Goal: Check status: Check status

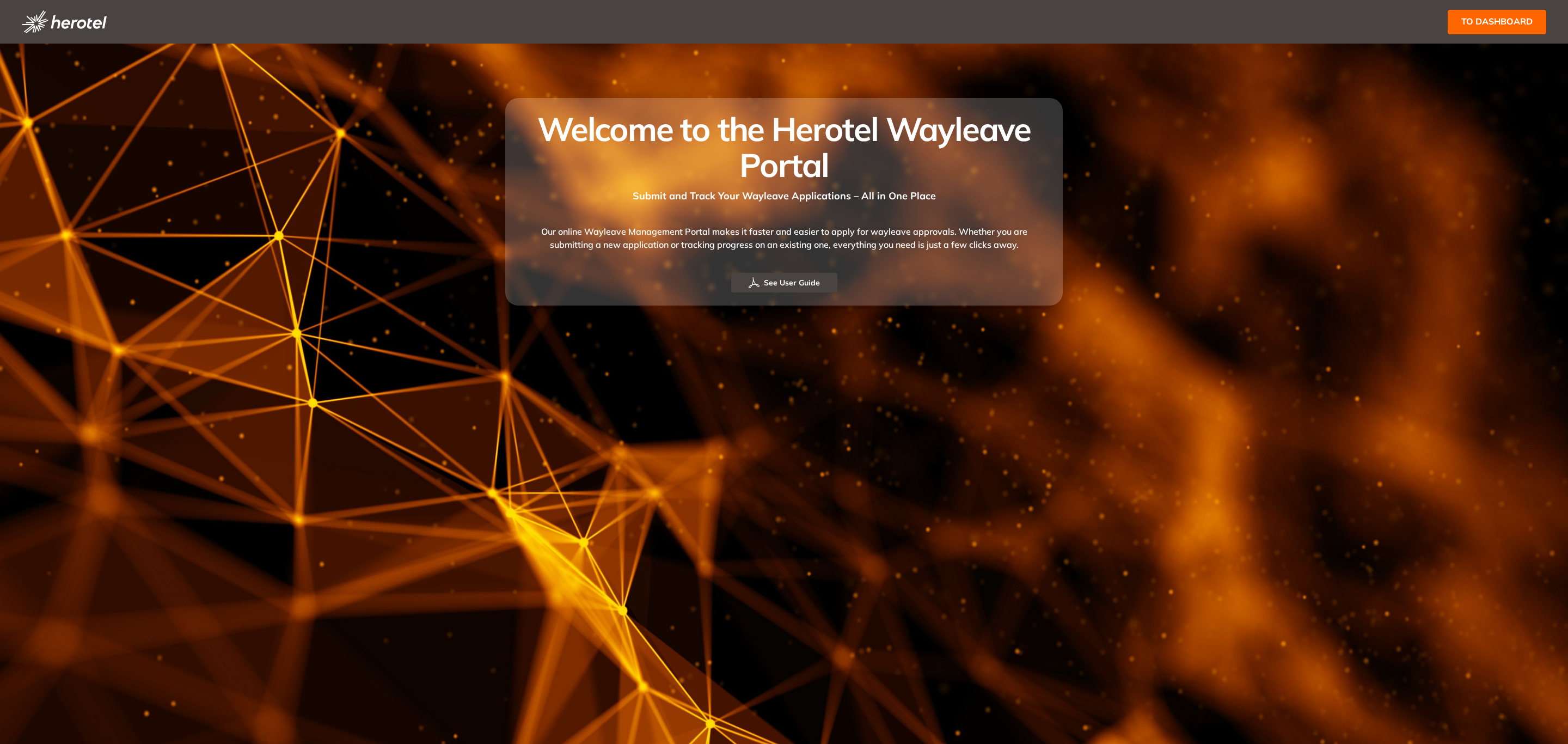
click at [1475, 19] on span "to dashboard" at bounding box center [1497, 21] width 72 height 14
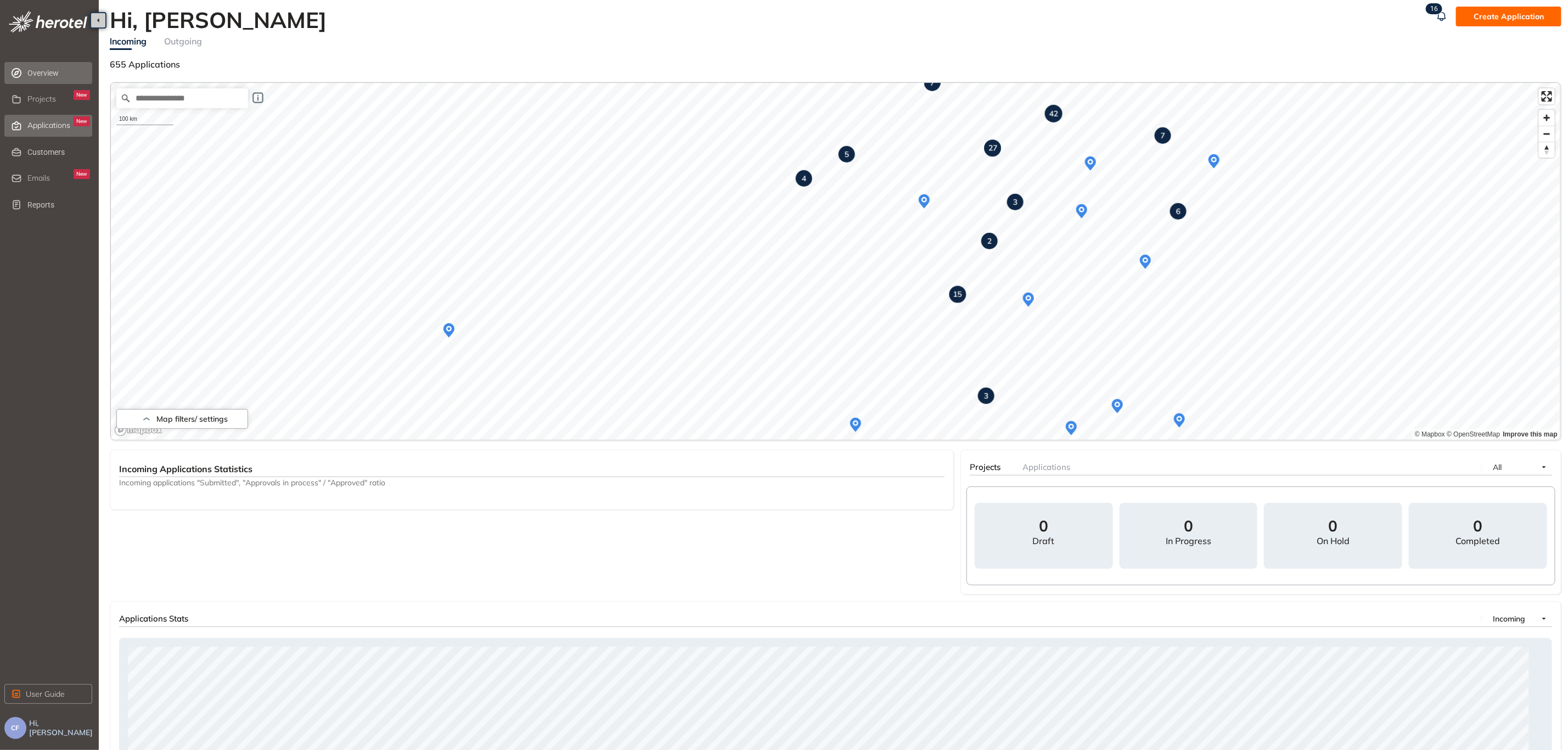
click at [53, 126] on span "Applications" at bounding box center [48, 125] width 43 height 9
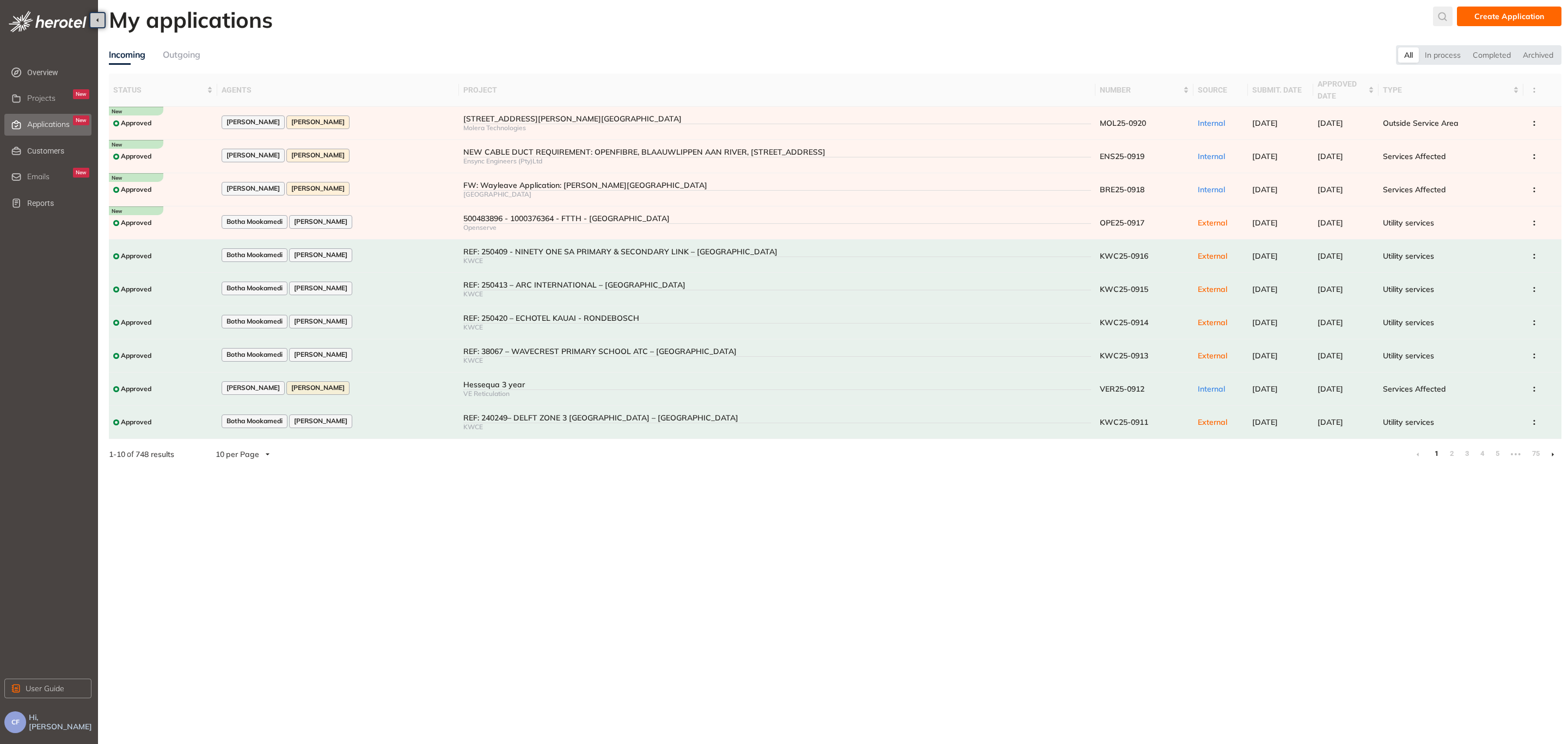
click at [1443, 14] on icon "submit" at bounding box center [1442, 16] width 11 height 9
click at [1403, 16] on input "text" at bounding box center [1361, 19] width 82 height 16
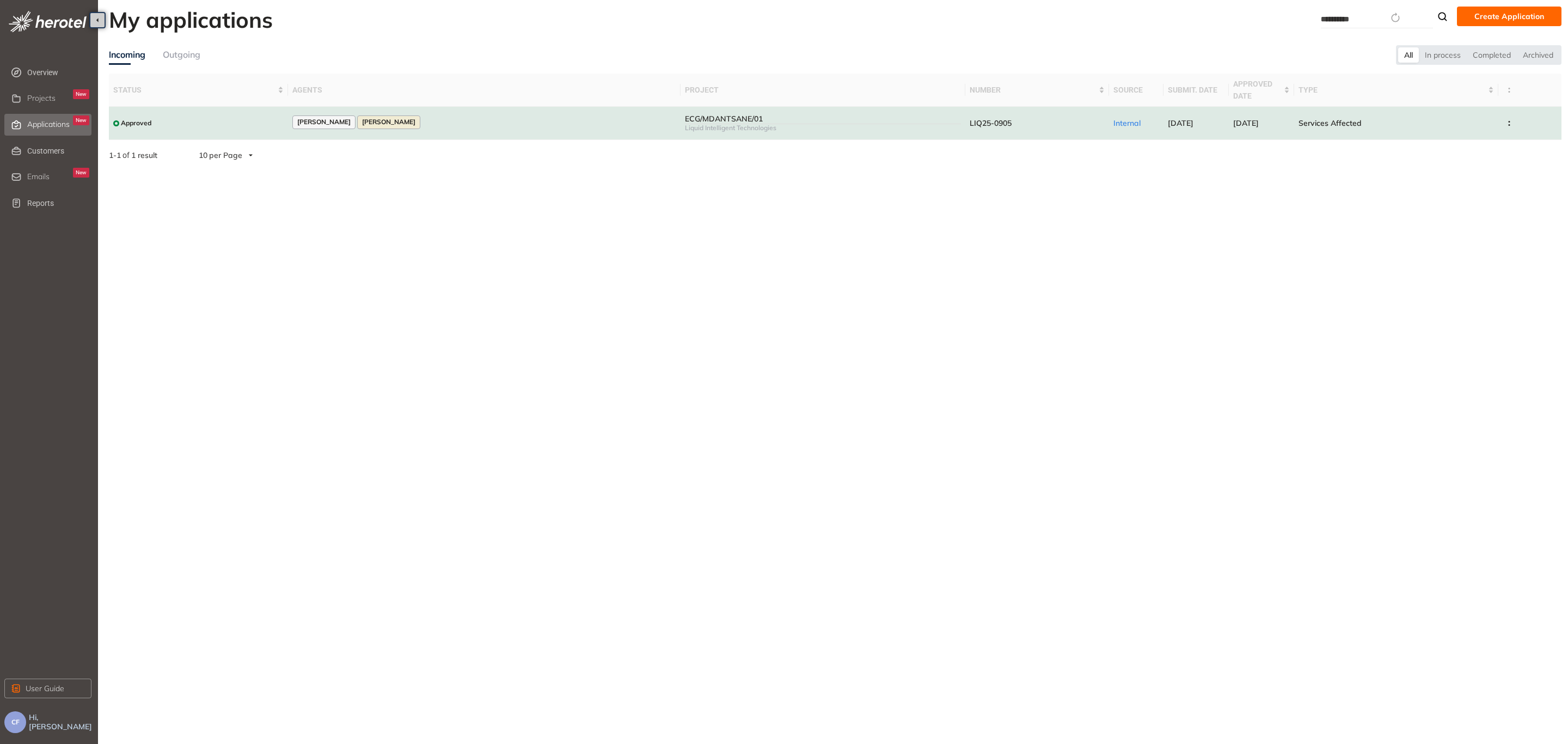
click at [605, 115] on td "[PERSON_NAME] [PERSON_NAME]" at bounding box center [484, 123] width 392 height 33
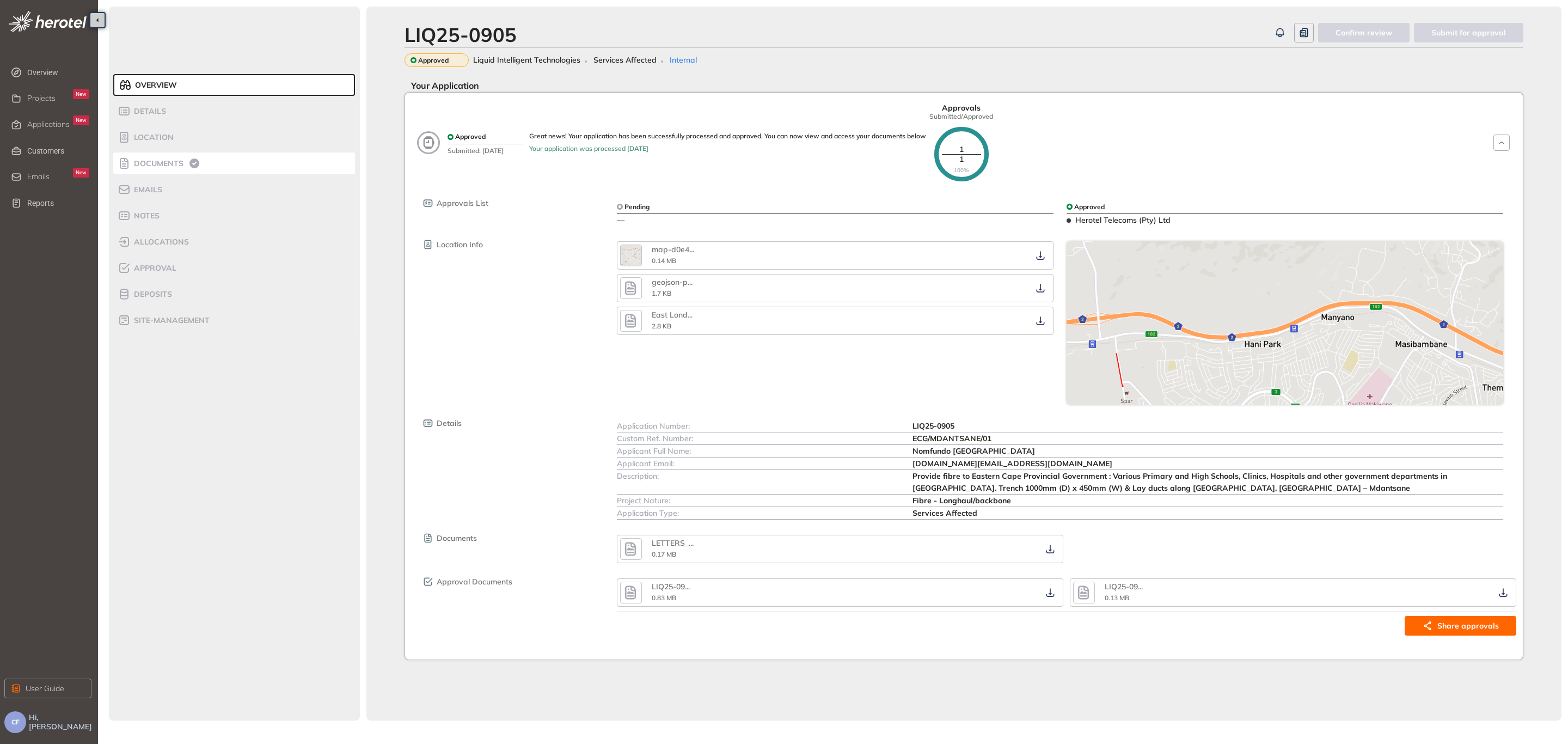
click at [141, 165] on span "Documents" at bounding box center [157, 163] width 53 height 9
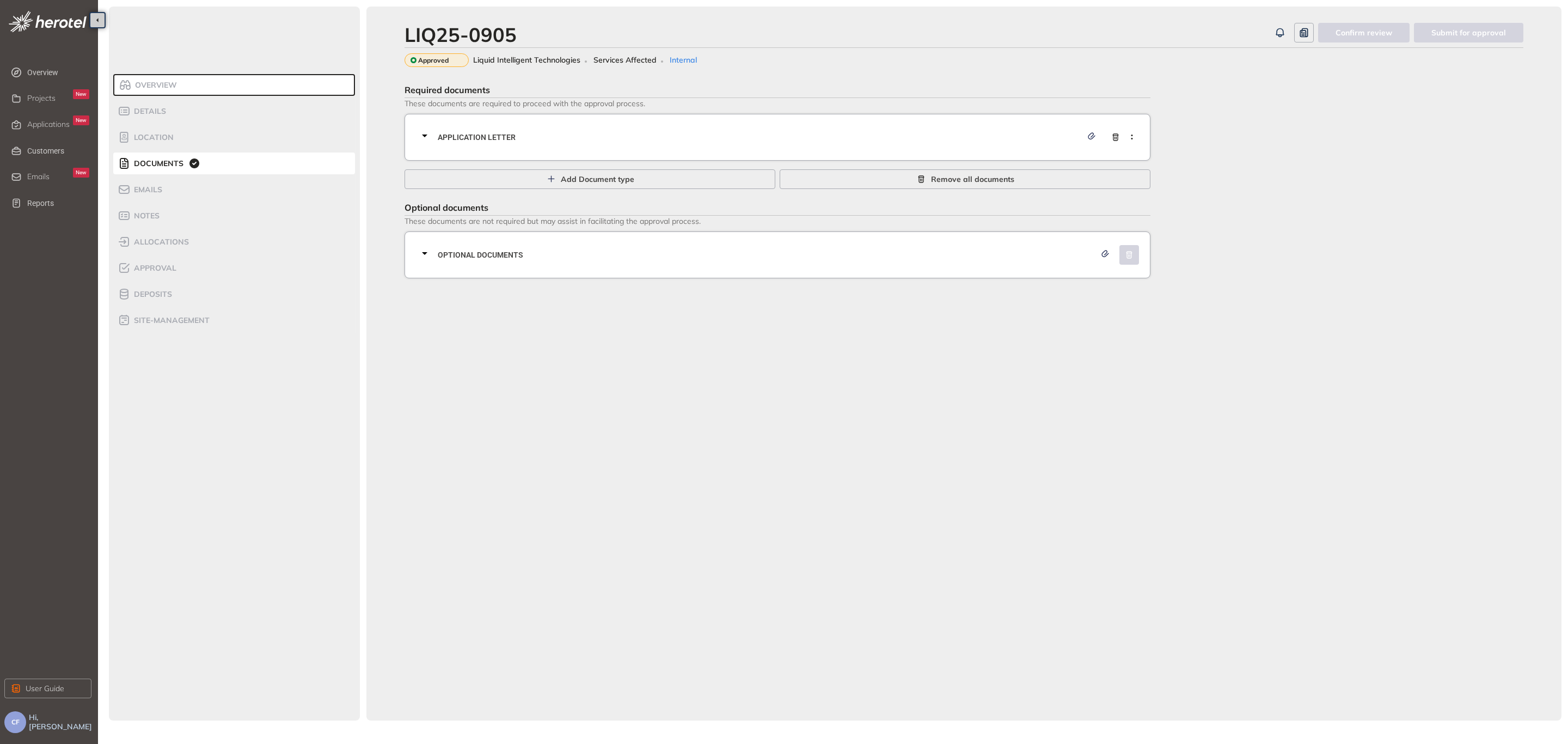
click at [512, 138] on span "Application letter" at bounding box center [760, 137] width 644 height 12
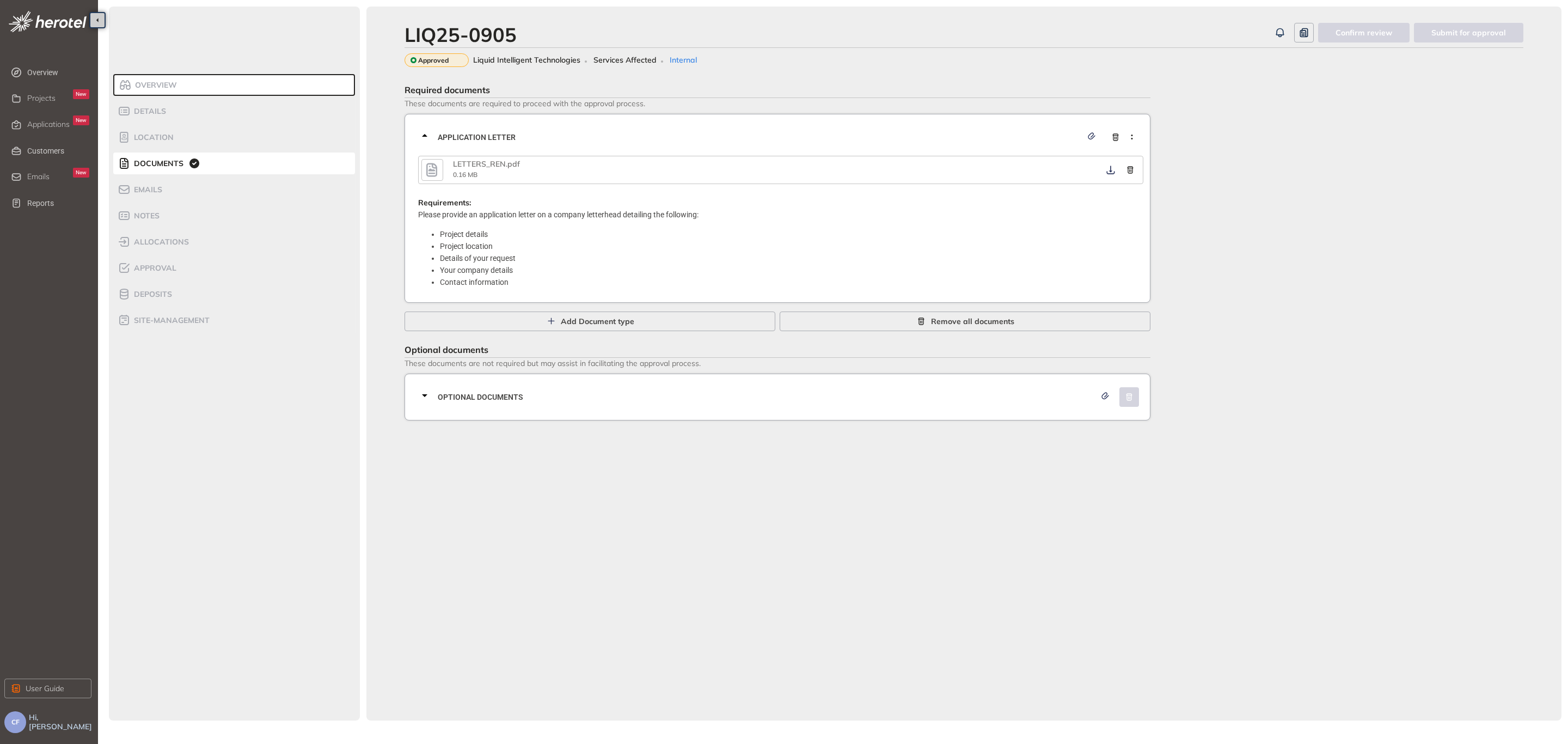
click at [432, 165] on icon "button" at bounding box center [432, 170] width 16 height 20
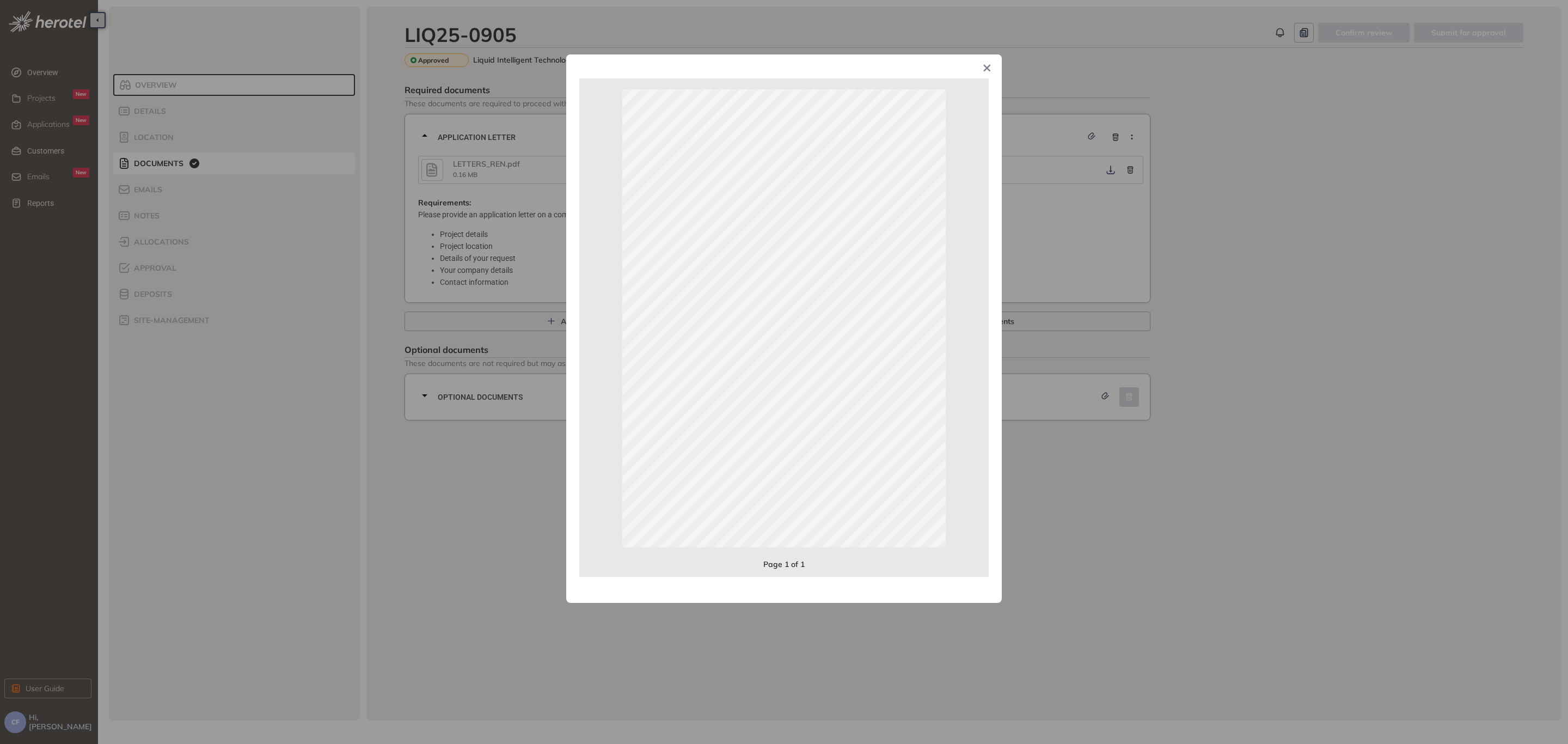
click at [1222, 333] on div "Page 1 of 1" at bounding box center [784, 372] width 1568 height 744
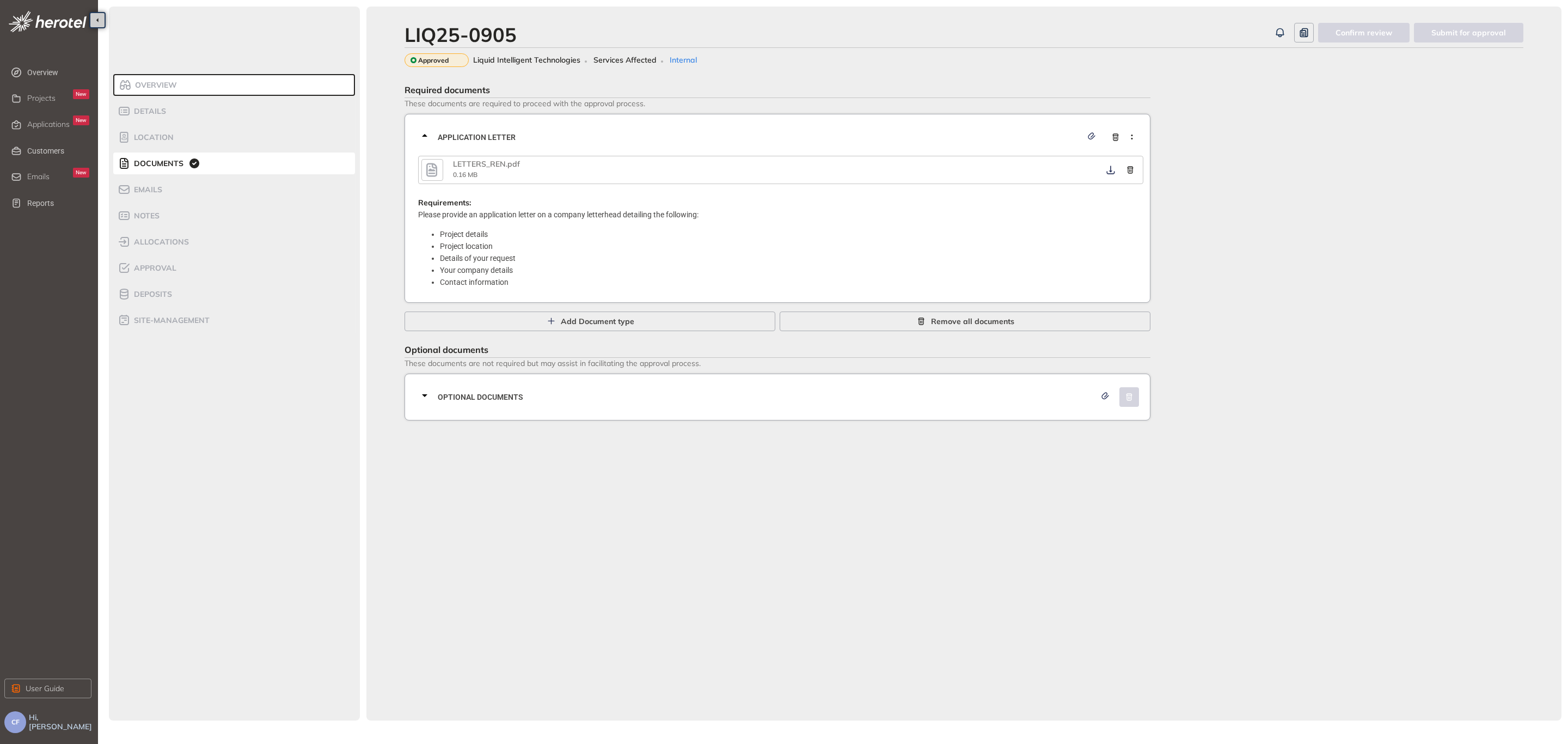
click at [500, 387] on div "Optional documents" at bounding box center [780, 397] width 725 height 33
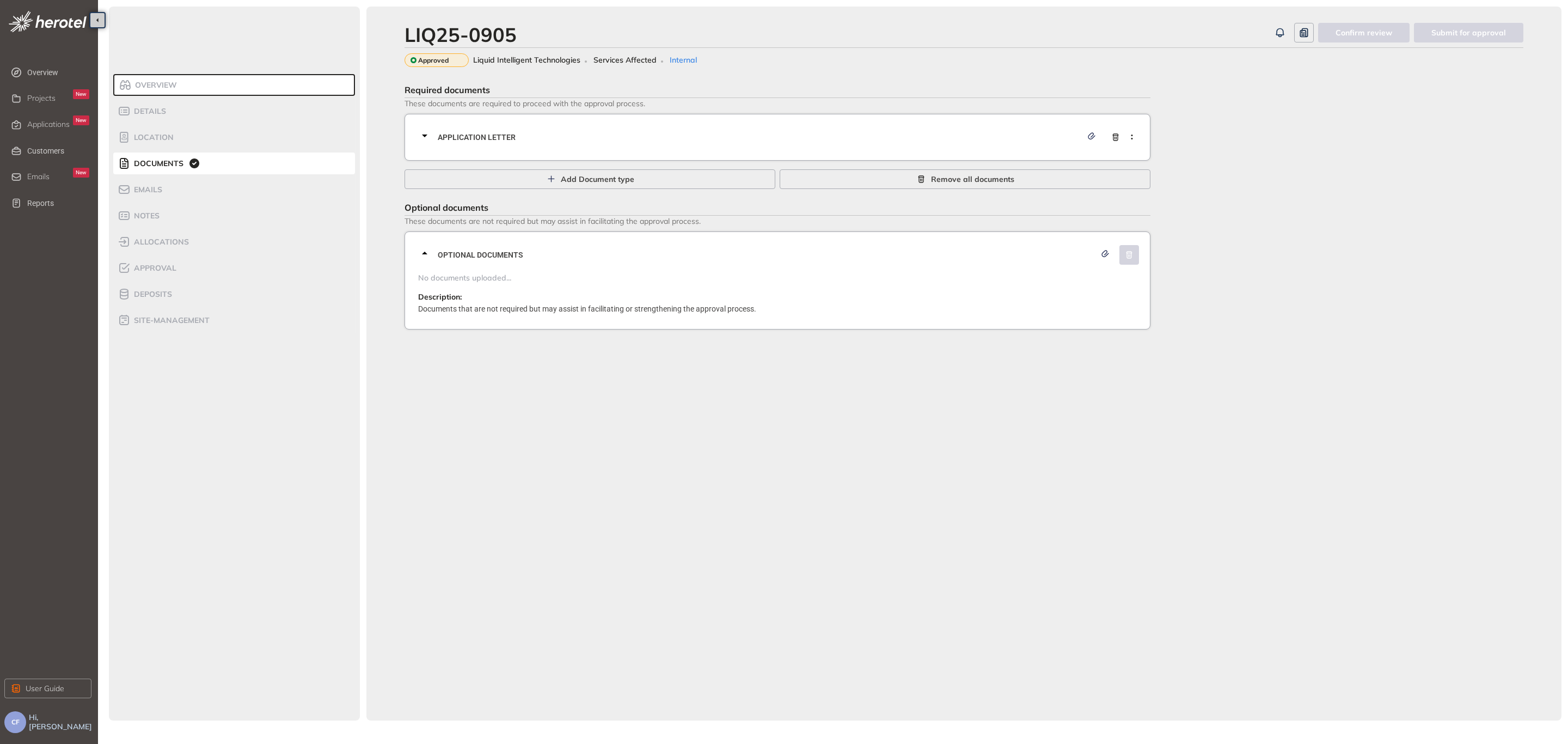
click at [489, 249] on div "Optional documents" at bounding box center [780, 255] width 725 height 33
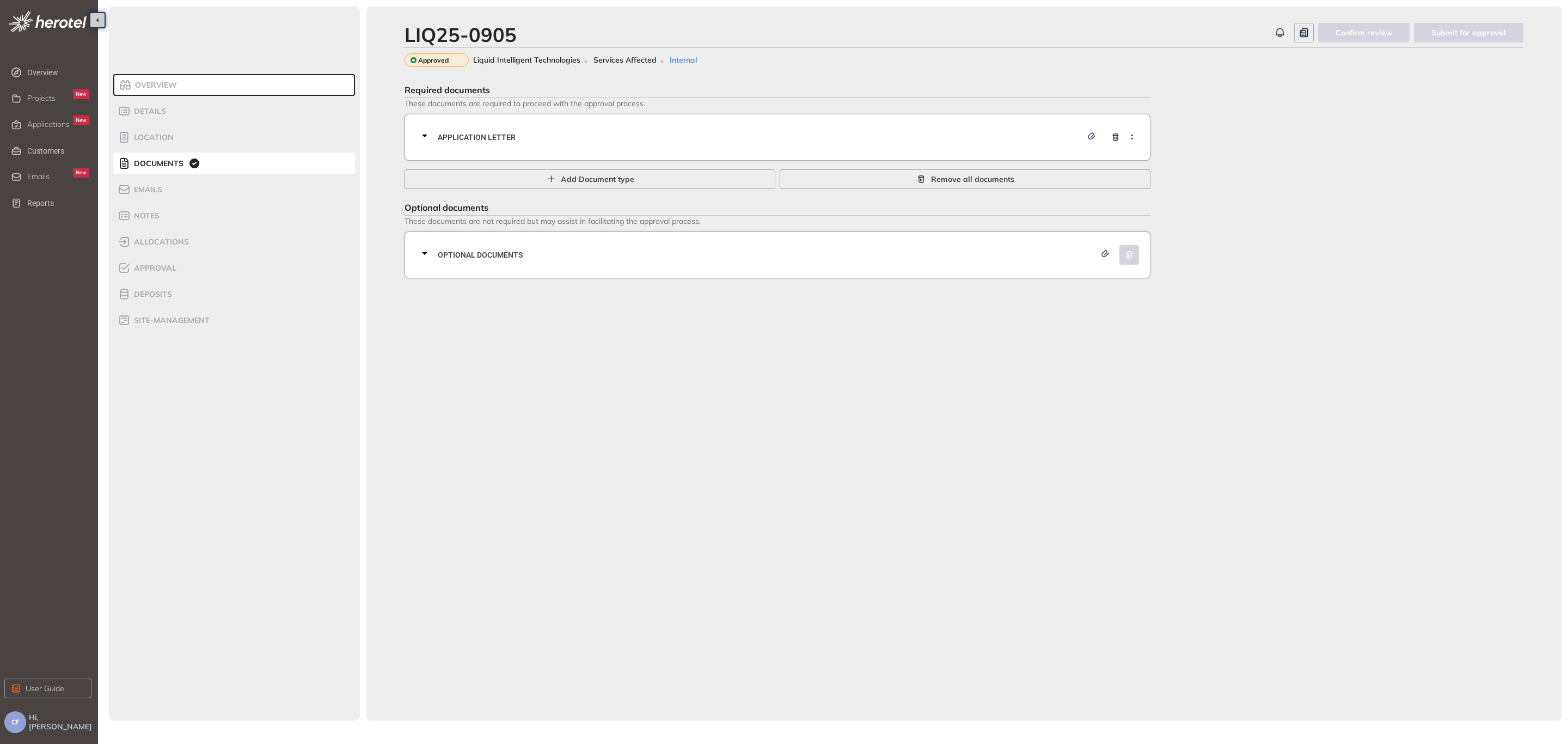
click at [480, 139] on span "Application letter" at bounding box center [760, 137] width 644 height 12
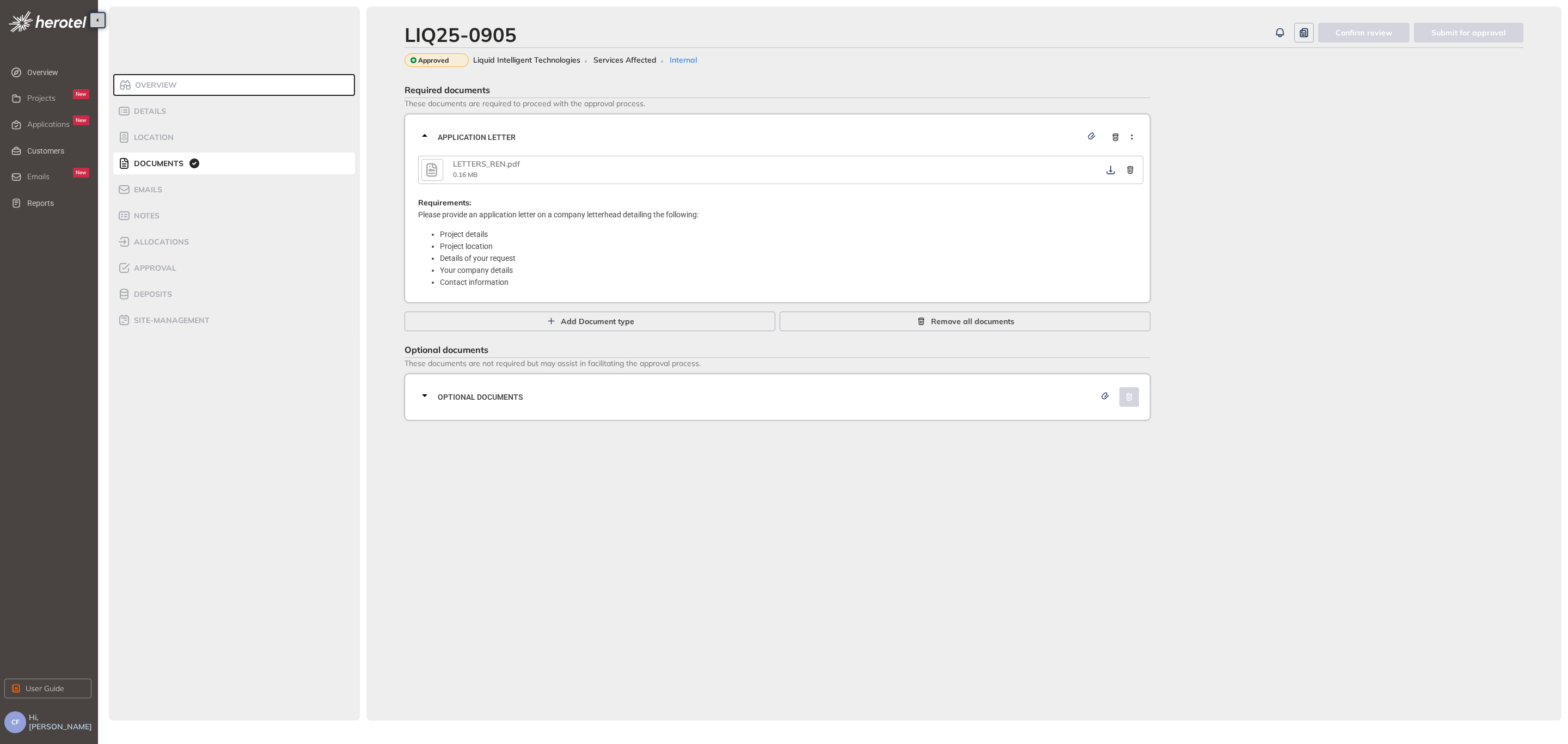
click at [435, 170] on icon "button" at bounding box center [432, 170] width 16 height 20
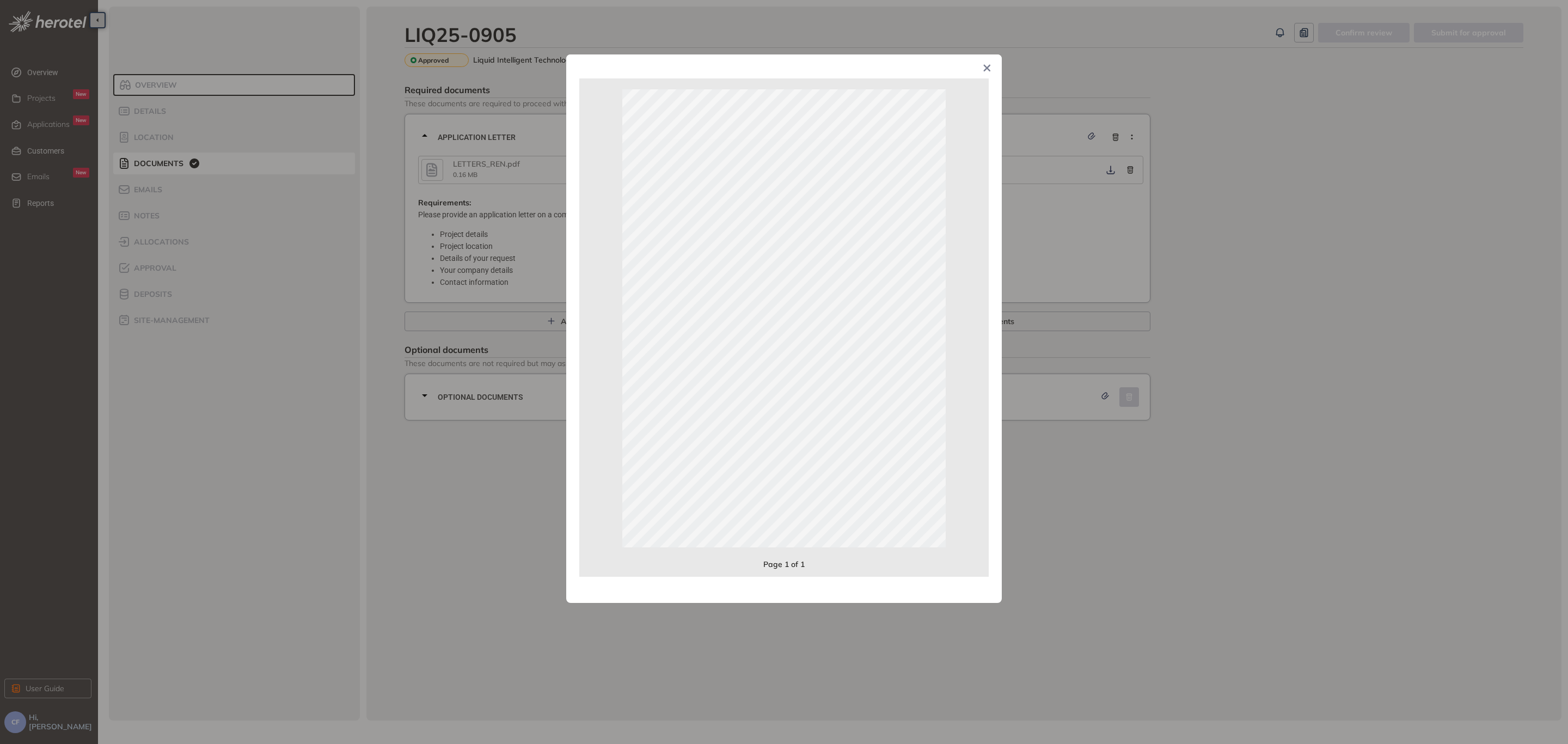
click at [1238, 314] on div "Page 1 of 1" at bounding box center [784, 372] width 1568 height 744
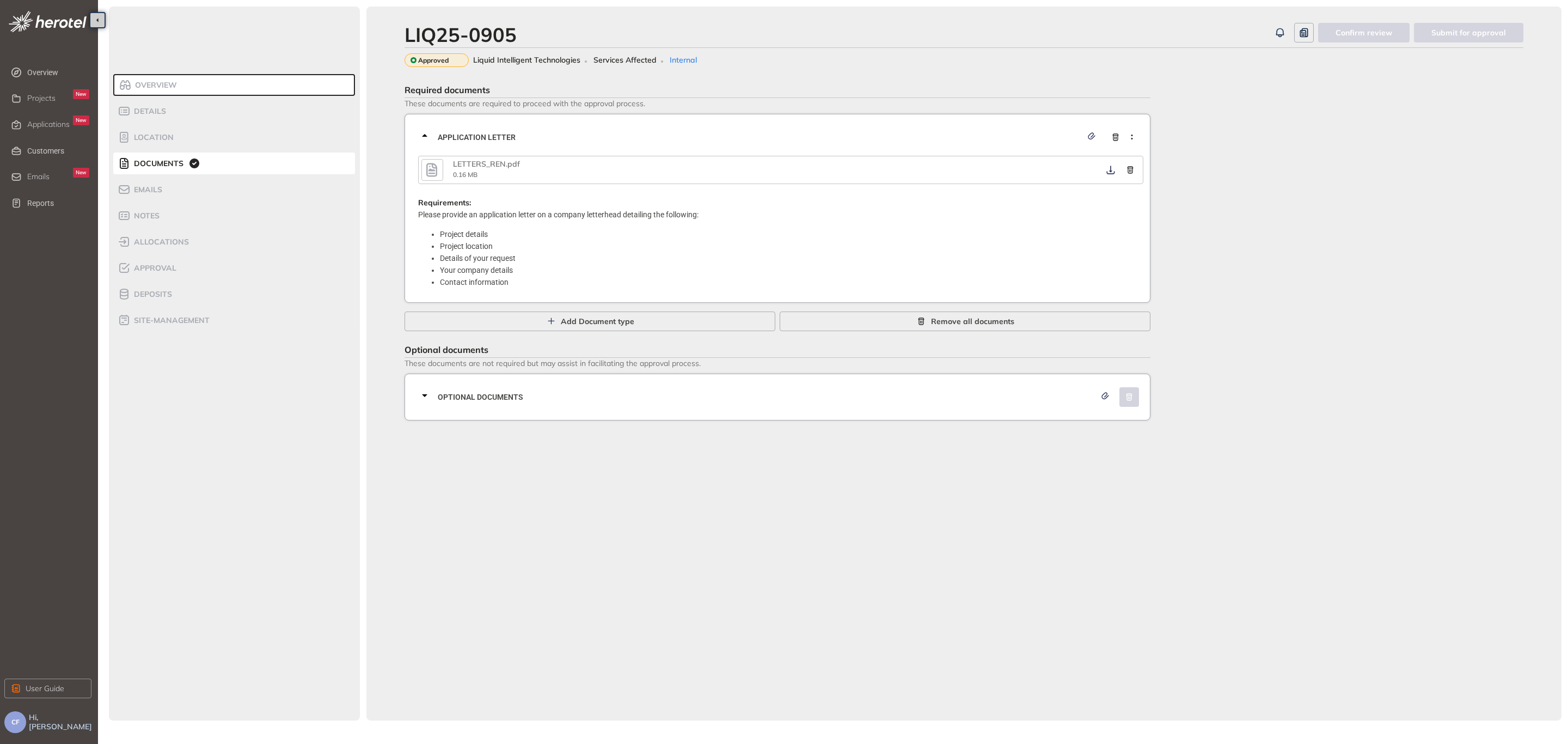
click at [426, 167] on icon "button" at bounding box center [432, 170] width 16 height 20
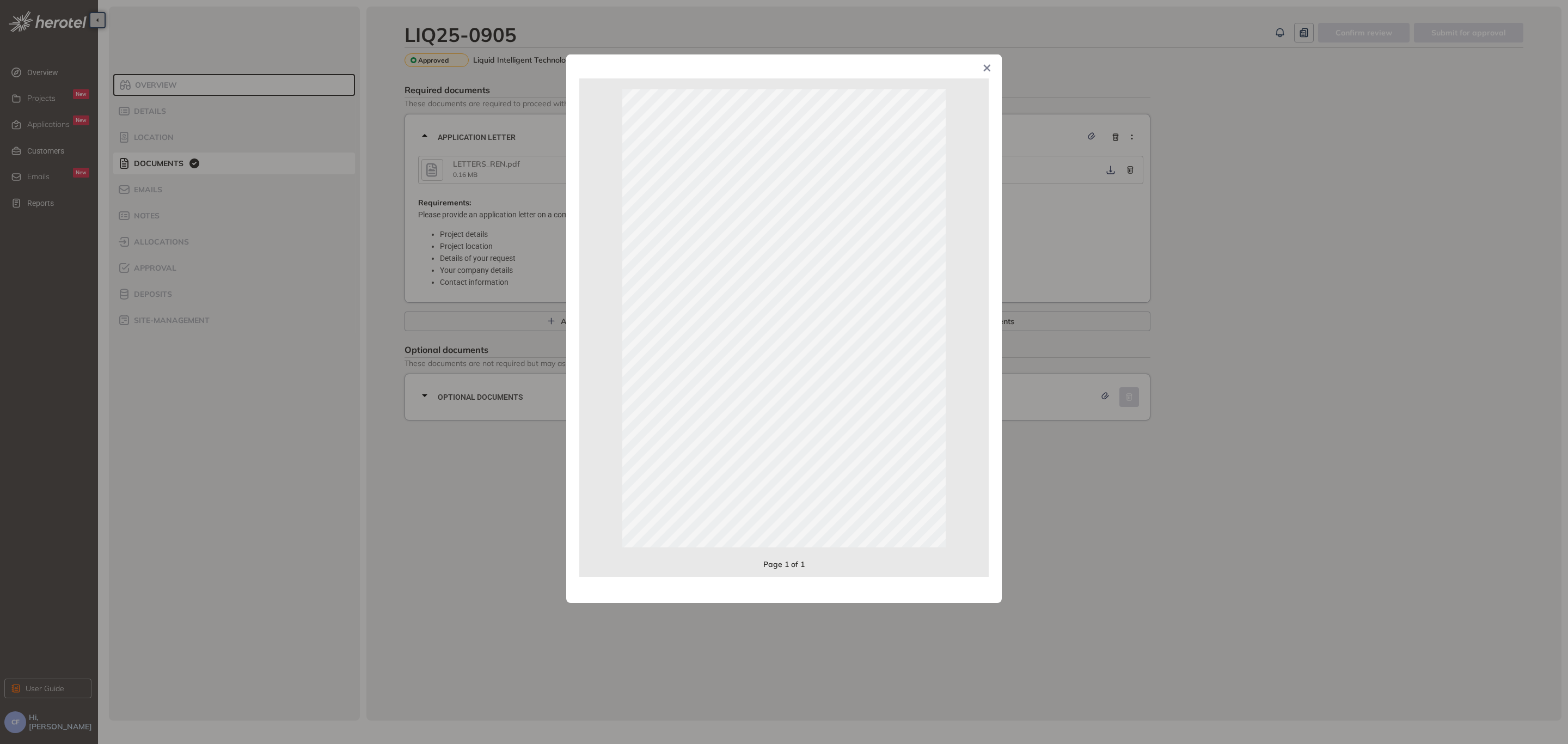
click at [540, 440] on div "Page 1 of 1" at bounding box center [784, 372] width 1568 height 744
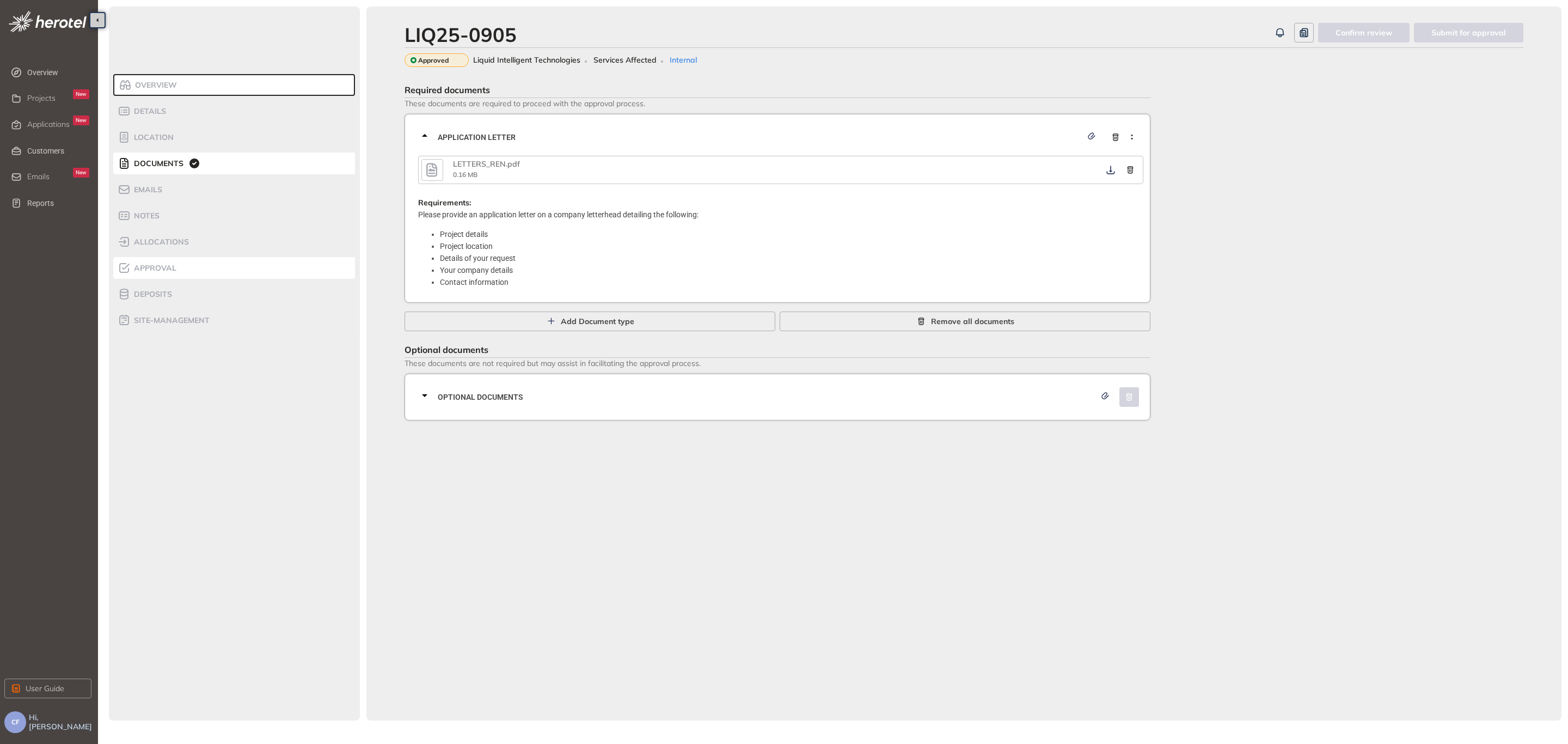
click at [146, 265] on span "Approval" at bounding box center [154, 268] width 46 height 9
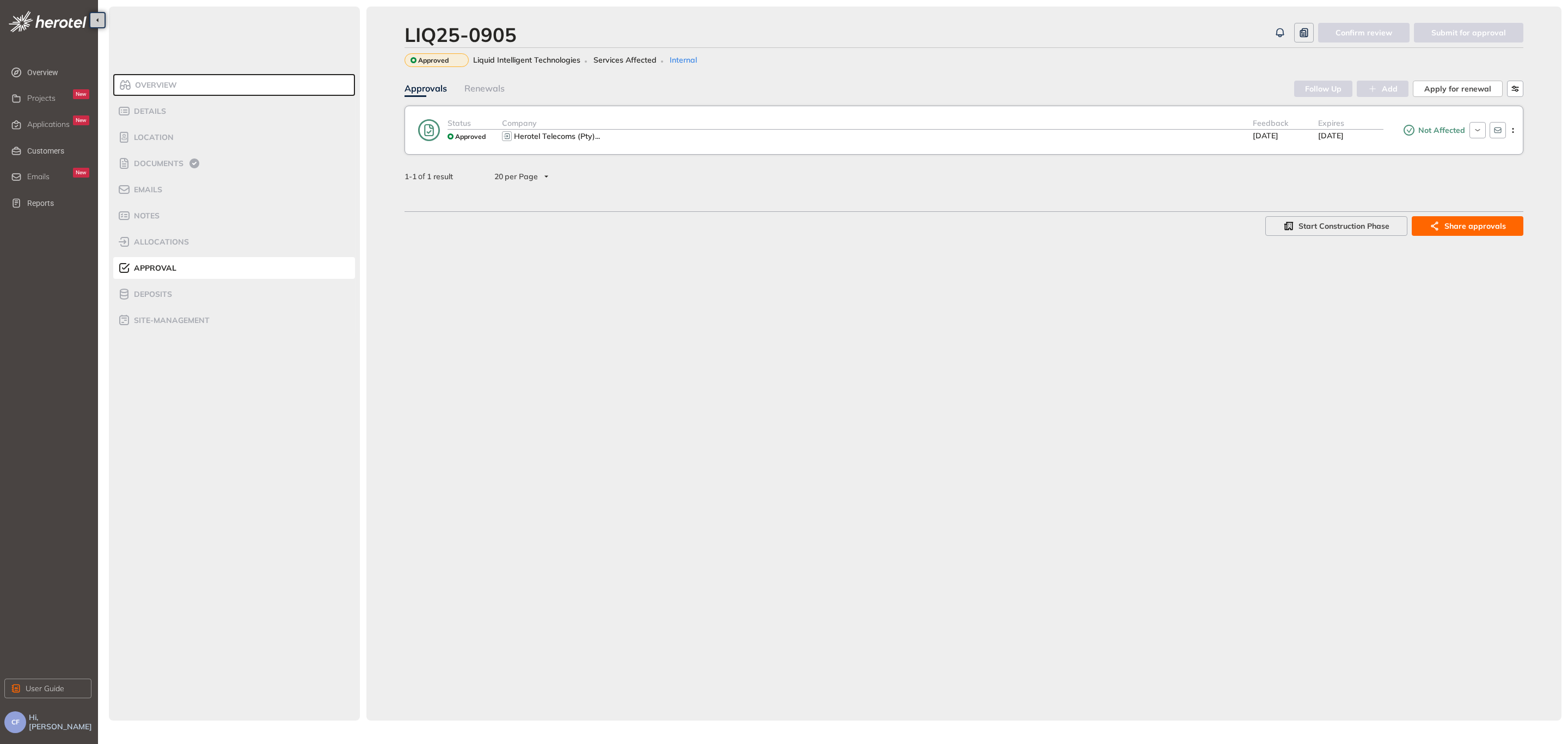
click at [1362, 128] on div "Expires" at bounding box center [1351, 123] width 65 height 12
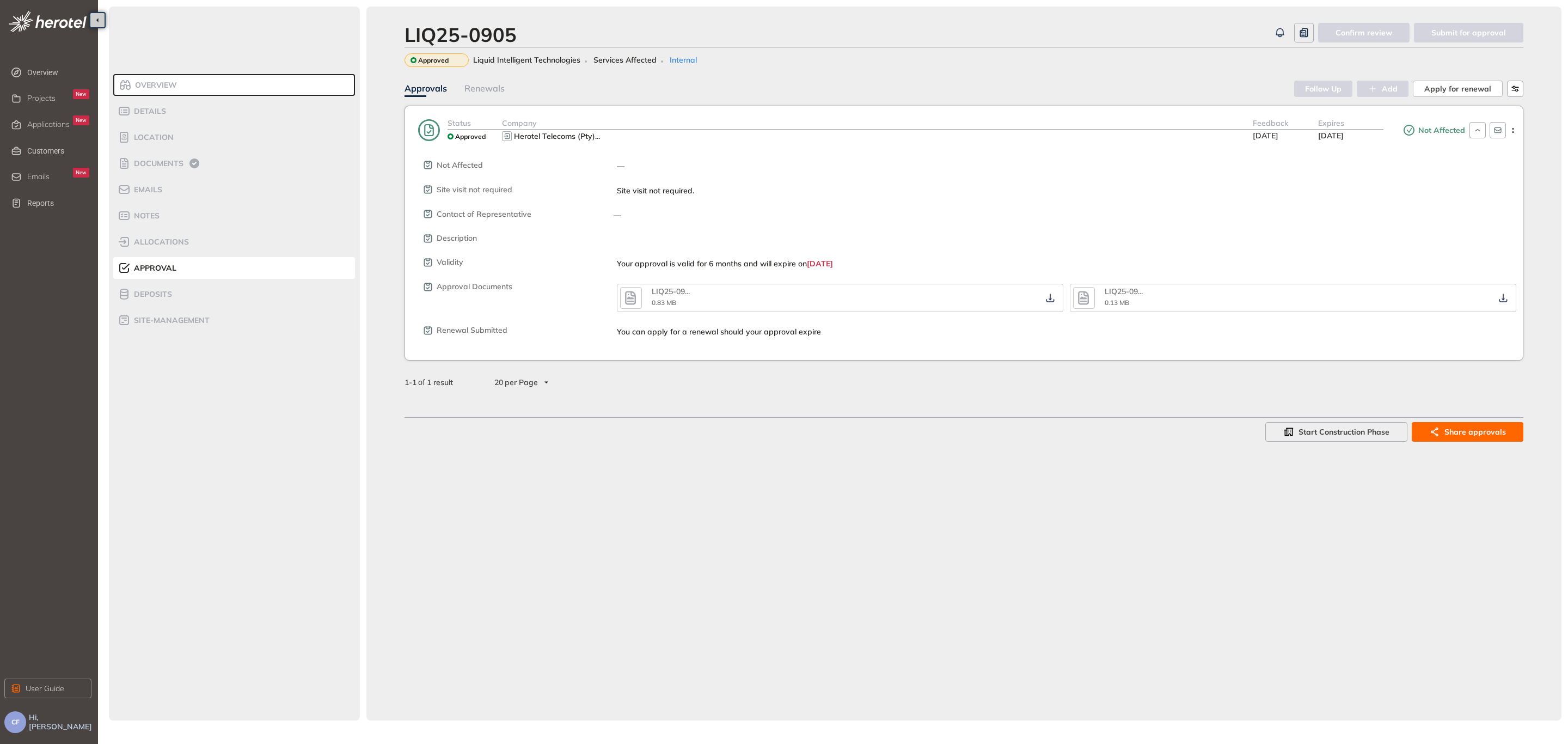
click at [635, 296] on icon "button" at bounding box center [630, 297] width 11 height 14
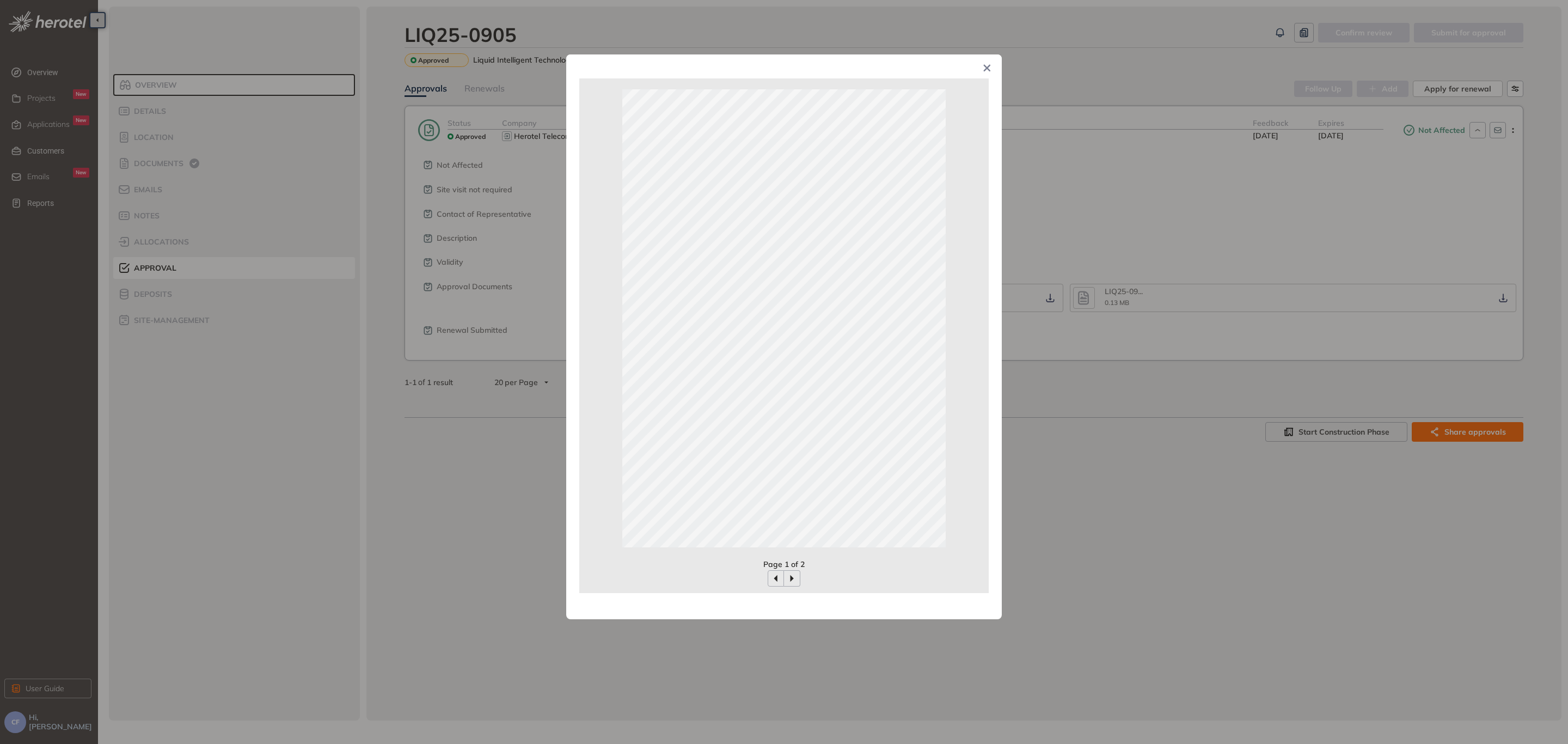
drag, startPoint x: 635, startPoint y: 296, endPoint x: 967, endPoint y: 353, distance: 336.9
click at [967, 353] on div at bounding box center [784, 317] width 409 height 479
click at [988, 68] on icon "Close" at bounding box center [986, 68] width 7 height 7
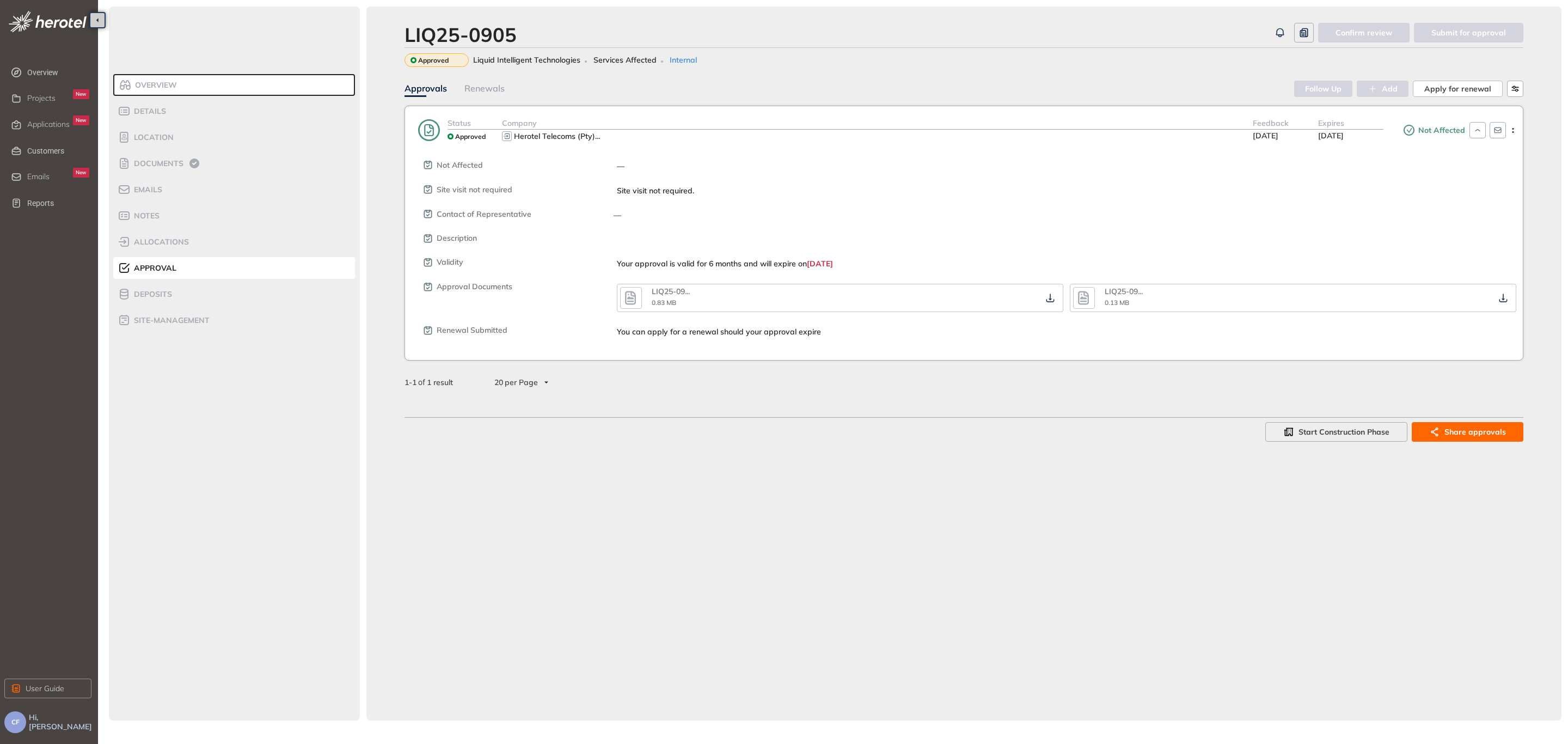
click at [635, 297] on icon "button" at bounding box center [630, 297] width 11 height 14
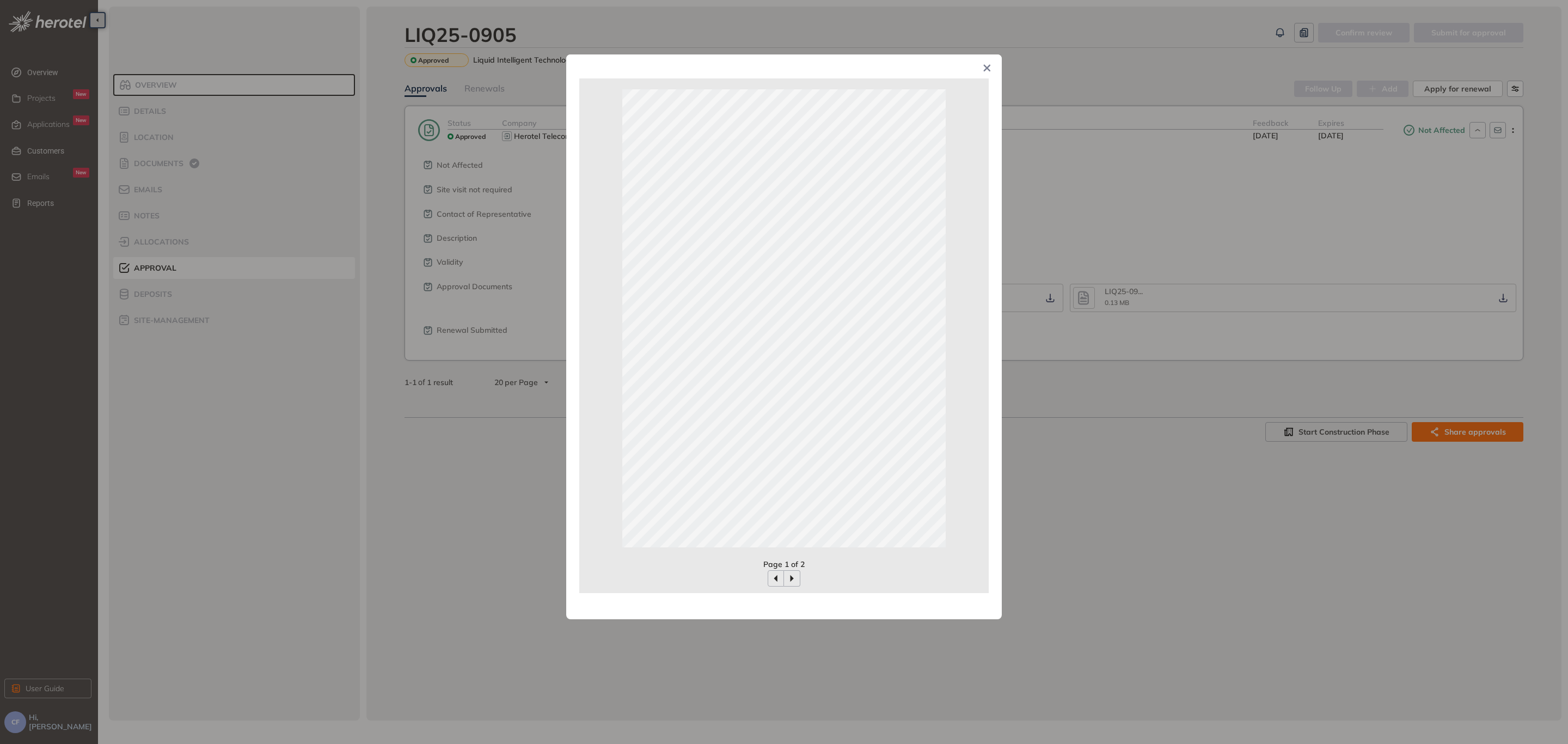
click at [1067, 186] on div "Page 1 of 2" at bounding box center [784, 372] width 1568 height 744
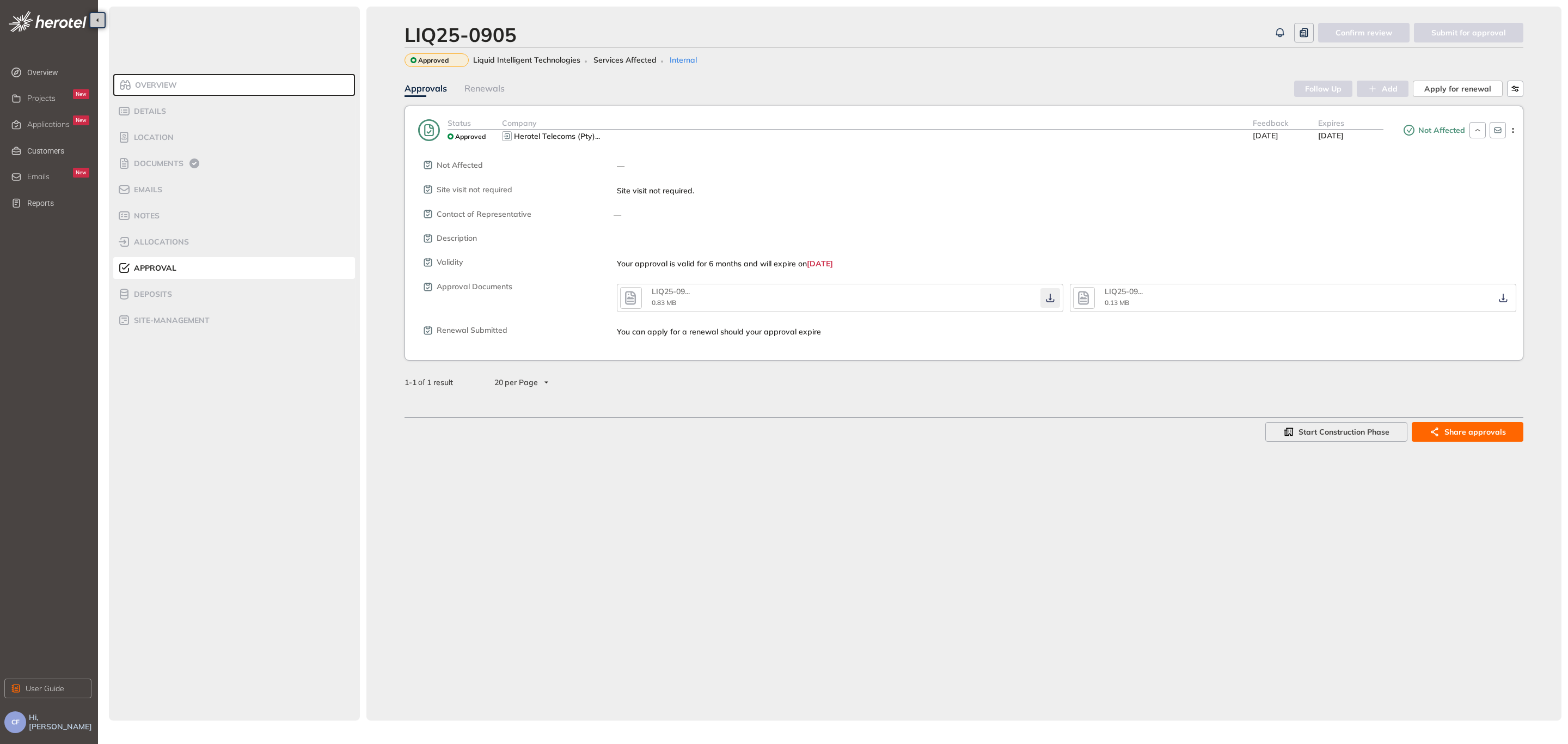
click at [1055, 295] on icon "button" at bounding box center [1050, 298] width 11 height 9
click at [1049, 299] on icon "button" at bounding box center [1050, 298] width 11 height 9
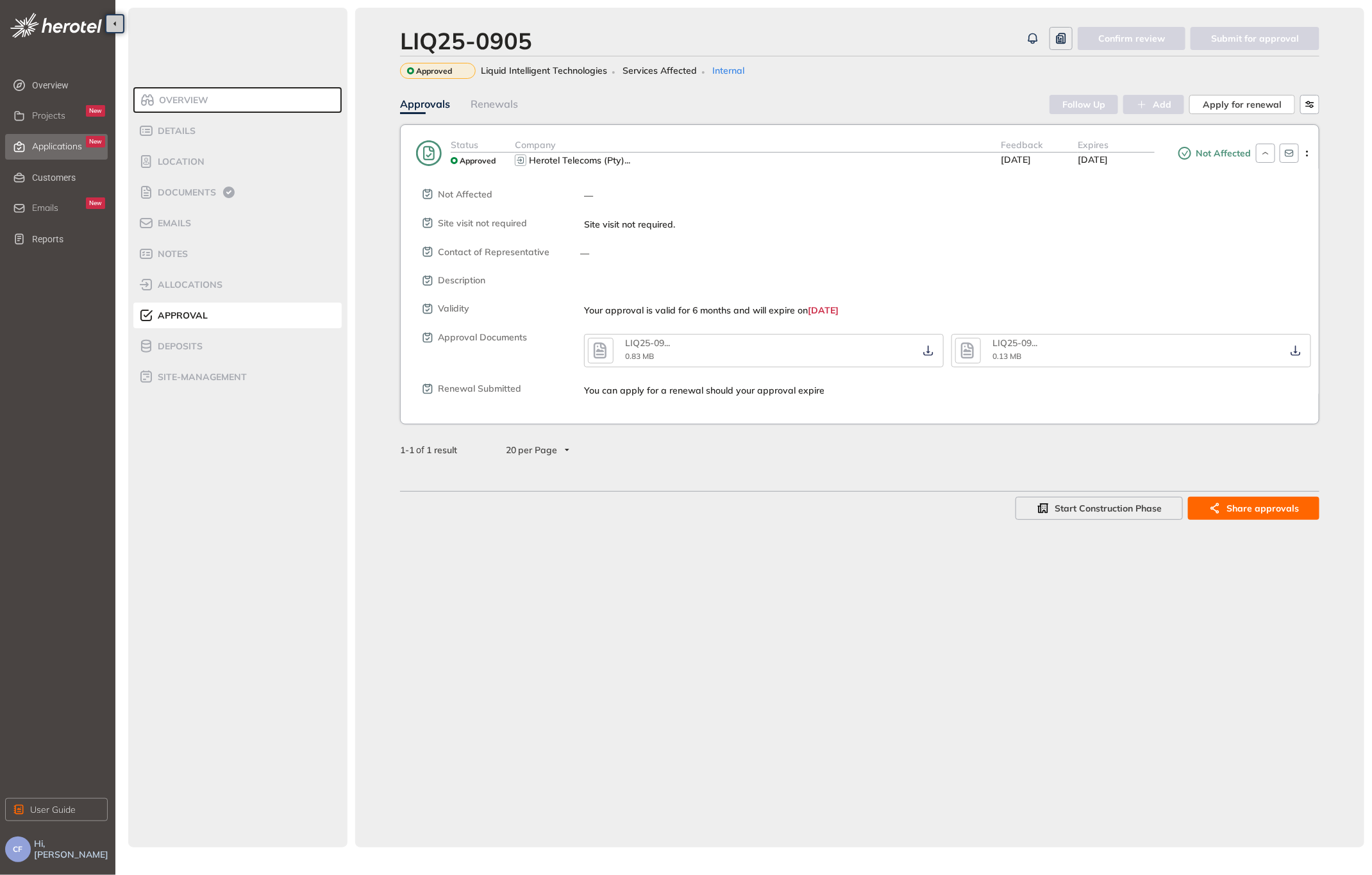
click at [66, 139] on div "Applications New" at bounding box center [68, 147] width 73 height 22
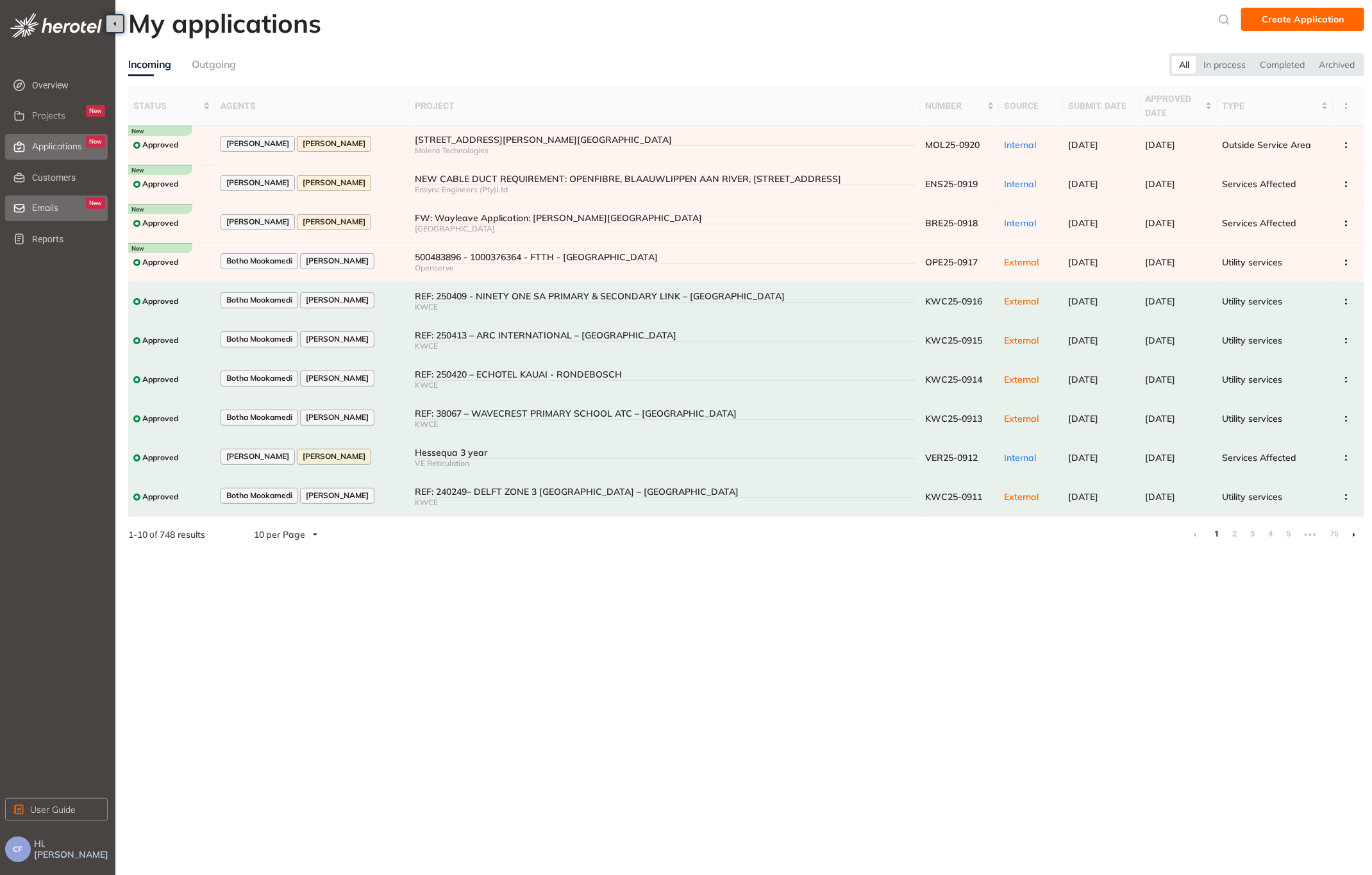
click at [48, 212] on span "Emails" at bounding box center [44, 207] width 26 height 11
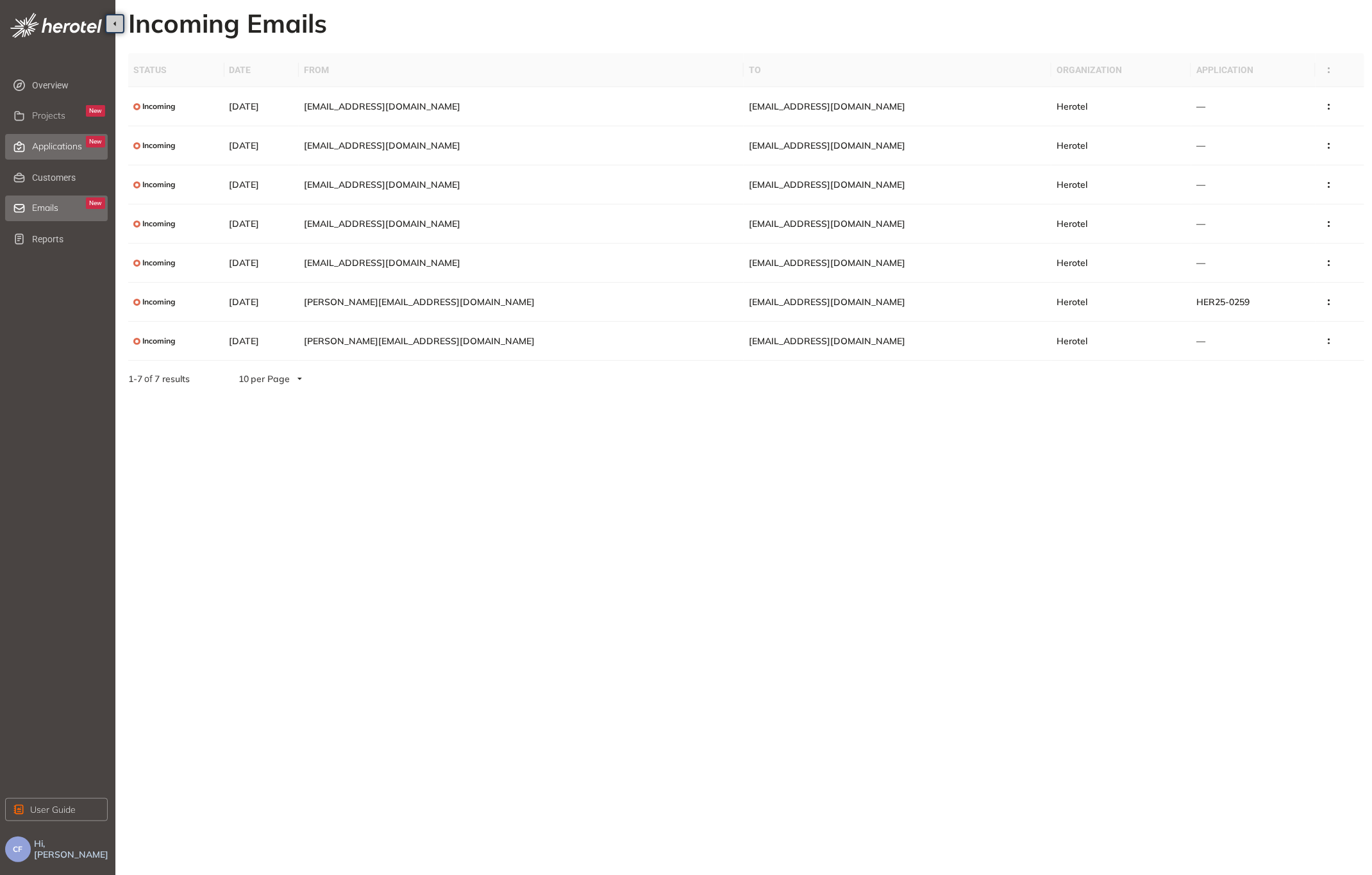
click at [67, 150] on span "Applications" at bounding box center [57, 146] width 50 height 11
